Goal: Transaction & Acquisition: Obtain resource

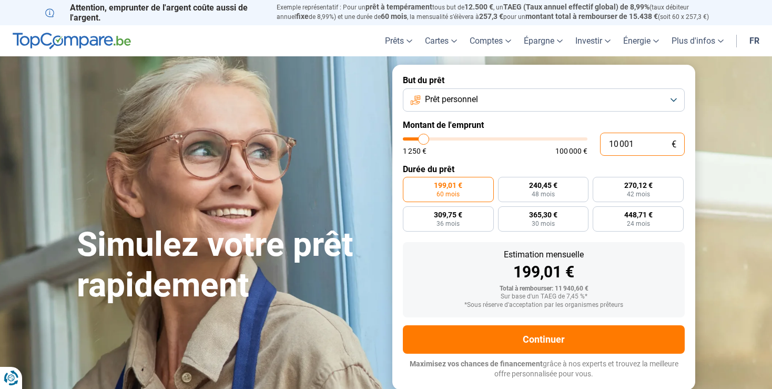
click at [616, 150] on input "10 001" at bounding box center [642, 144] width 85 height 23
type input "150 001"
type input "100000"
type input "15 001"
type input "15000"
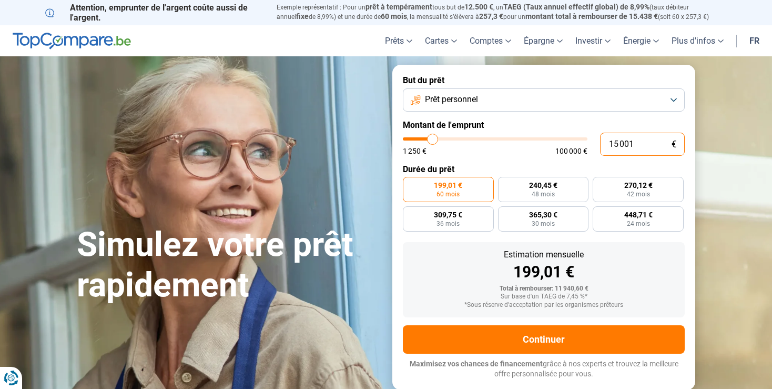
radio input "false"
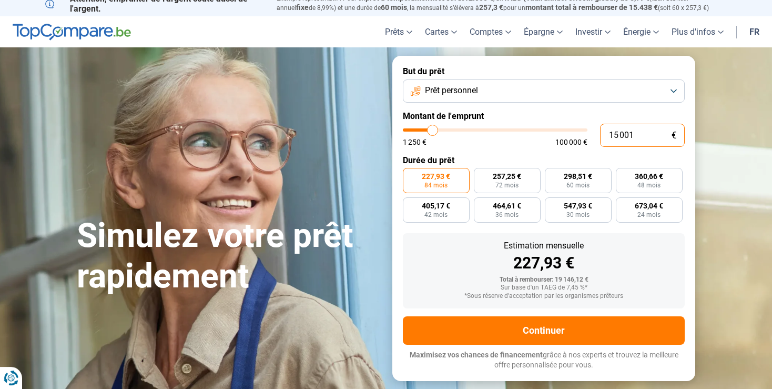
scroll to position [10, 0]
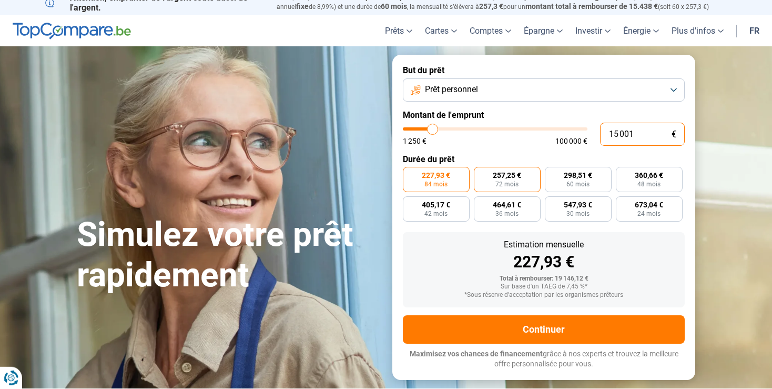
type input "15 001"
click at [504, 179] on span "257,25 €" at bounding box center [507, 174] width 28 height 7
click at [481, 174] on input "257,25 € 72 mois" at bounding box center [477, 170] width 7 height 7
radio input "true"
click at [428, 179] on span "227,93 €" at bounding box center [436, 174] width 28 height 7
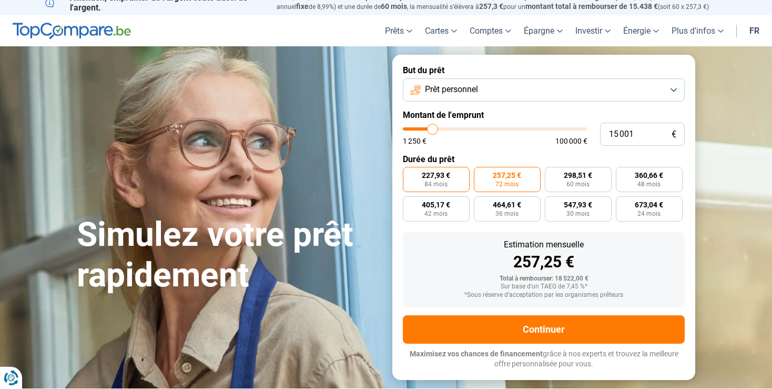
click at [410, 174] on input "227,93 € 84 mois" at bounding box center [406, 170] width 7 height 7
radio input "true"
click at [582, 179] on span "298,51 €" at bounding box center [578, 174] width 28 height 7
click at [552, 174] on input "298,51 € 60 mois" at bounding box center [548, 170] width 7 height 7
radio input "true"
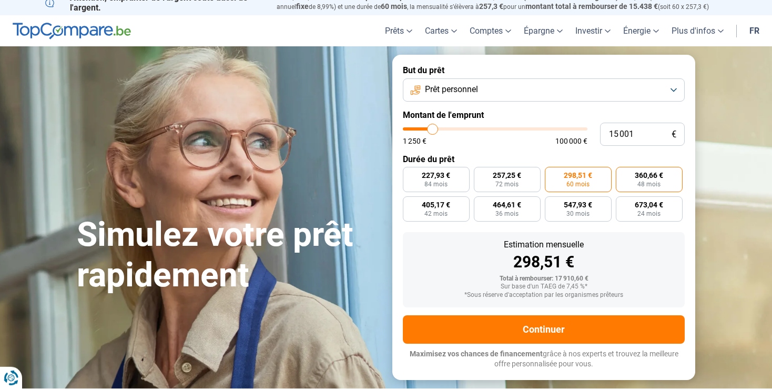
click at [649, 179] on span "360,66 €" at bounding box center [649, 174] width 28 height 7
click at [623, 174] on input "360,66 € 48 mois" at bounding box center [619, 170] width 7 height 7
radio input "true"
click at [443, 208] on span "405,17 €" at bounding box center [436, 204] width 28 height 7
click at [410, 203] on input "405,17 € 42 mois" at bounding box center [406, 199] width 7 height 7
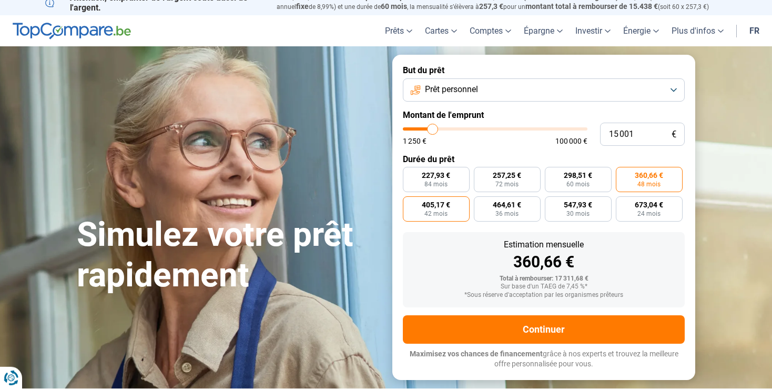
radio input "true"
click at [506, 217] on span "36 mois" at bounding box center [506, 213] width 23 height 6
click at [481, 203] on input "464,61 € 36 mois" at bounding box center [477, 199] width 7 height 7
radio input "true"
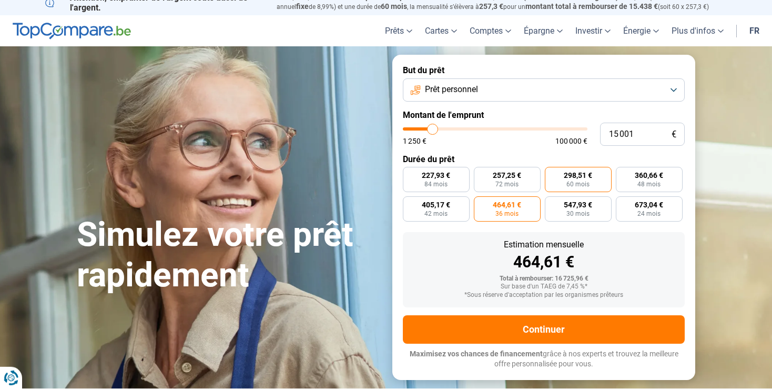
drag, startPoint x: 565, startPoint y: 187, endPoint x: 560, endPoint y: 190, distance: 5.4
click at [565, 179] on span "298,51 €" at bounding box center [578, 174] width 28 height 7
click at [552, 174] on input "298,51 € 60 mois" at bounding box center [548, 170] width 7 height 7
radio input "true"
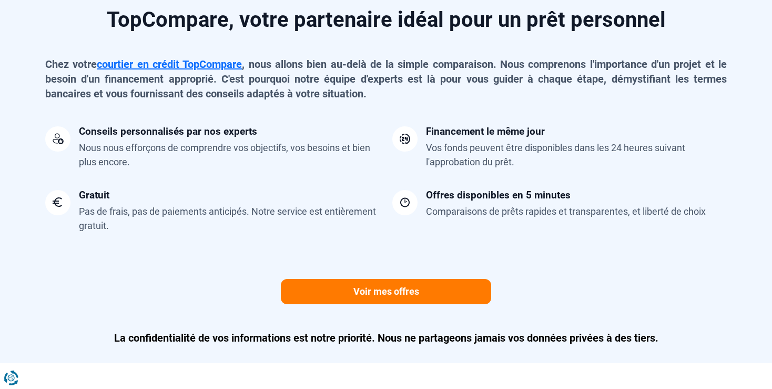
scroll to position [858, 0]
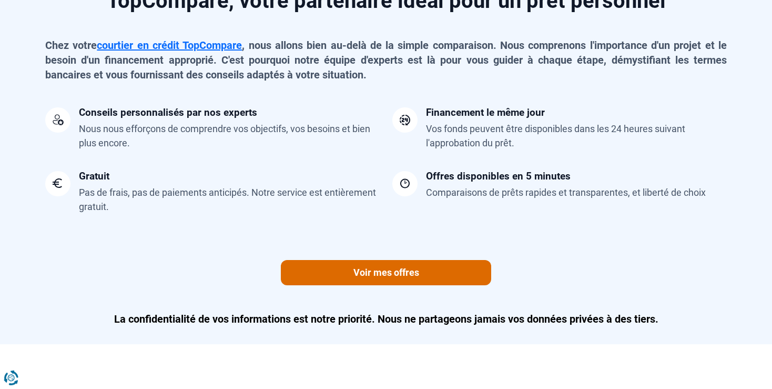
click at [398, 285] on link "Voir mes offres" at bounding box center [386, 272] width 210 height 25
